Goal: Transaction & Acquisition: Register for event/course

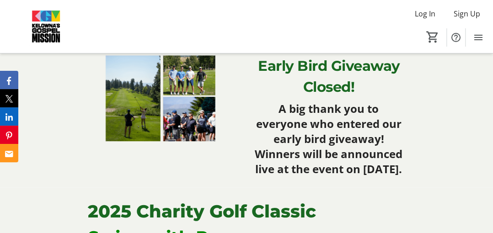
scroll to position [192, 0]
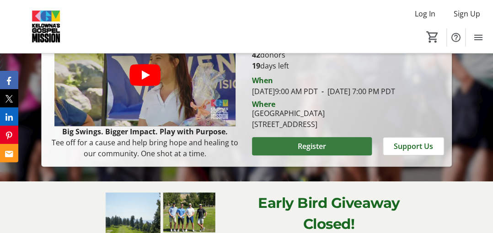
click at [313, 152] on span "Register" at bounding box center [312, 146] width 28 height 11
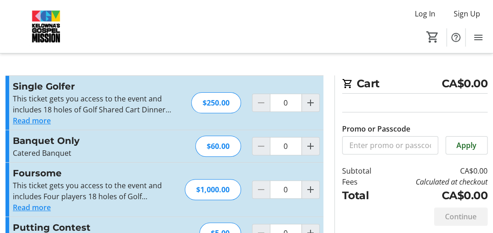
click at [22, 117] on button "Read more" at bounding box center [32, 120] width 38 height 11
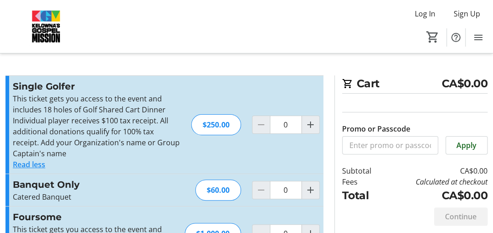
click at [26, 162] on button "Read less" at bounding box center [29, 164] width 32 height 11
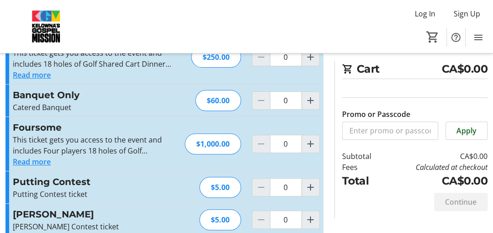
scroll to position [92, 0]
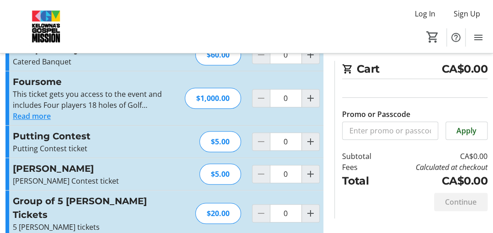
click at [27, 114] on button "Read more" at bounding box center [32, 116] width 38 height 11
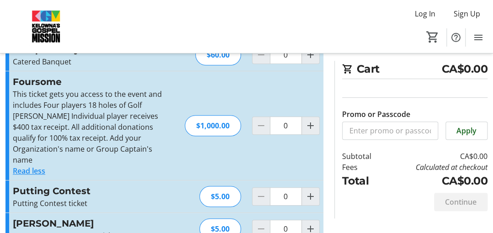
click at [28, 166] on button "Read less" at bounding box center [29, 171] width 32 height 11
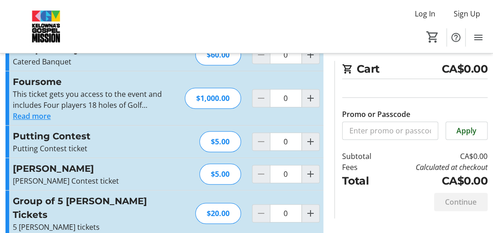
scroll to position [124, 0]
